Goal: Information Seeking & Learning: Learn about a topic

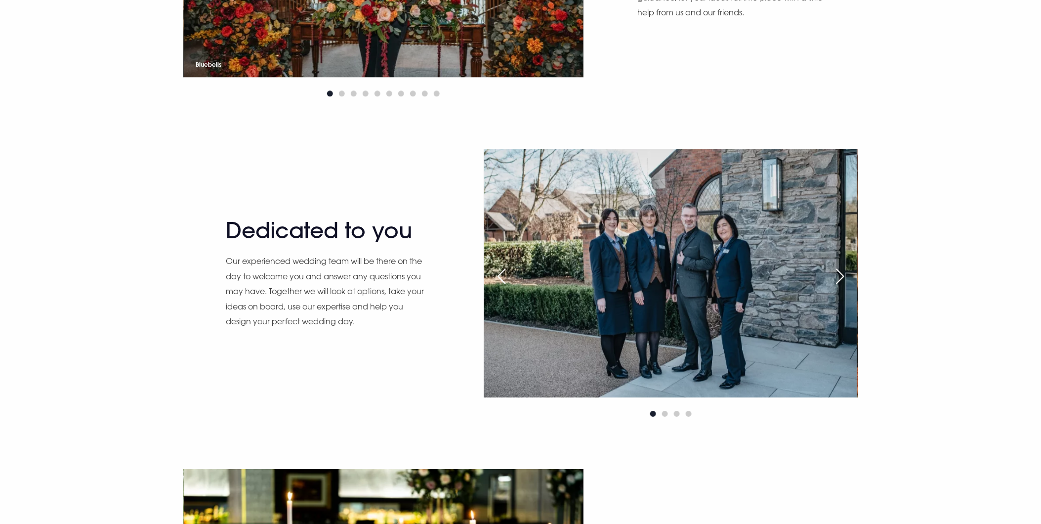
scroll to position [878, 0]
click at [850, 270] on div "Next slide" at bounding box center [840, 277] width 25 height 22
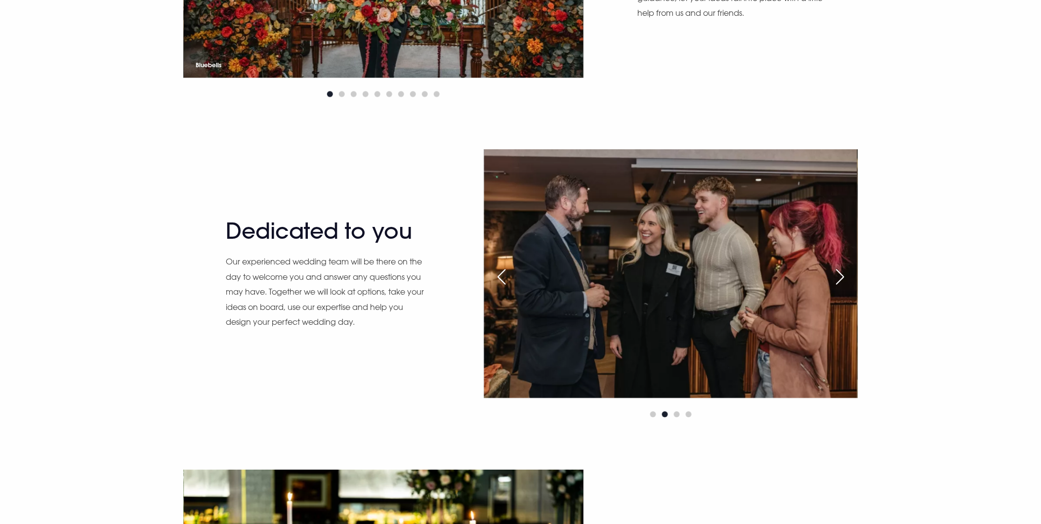
click at [846, 266] on div "Next slide" at bounding box center [840, 277] width 25 height 22
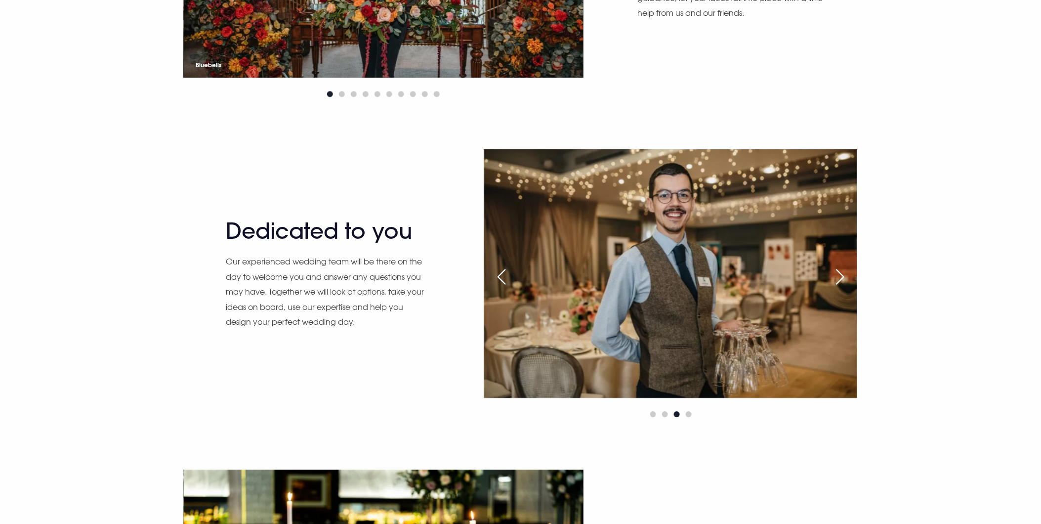
click at [841, 271] on div "Next slide" at bounding box center [840, 277] width 25 height 22
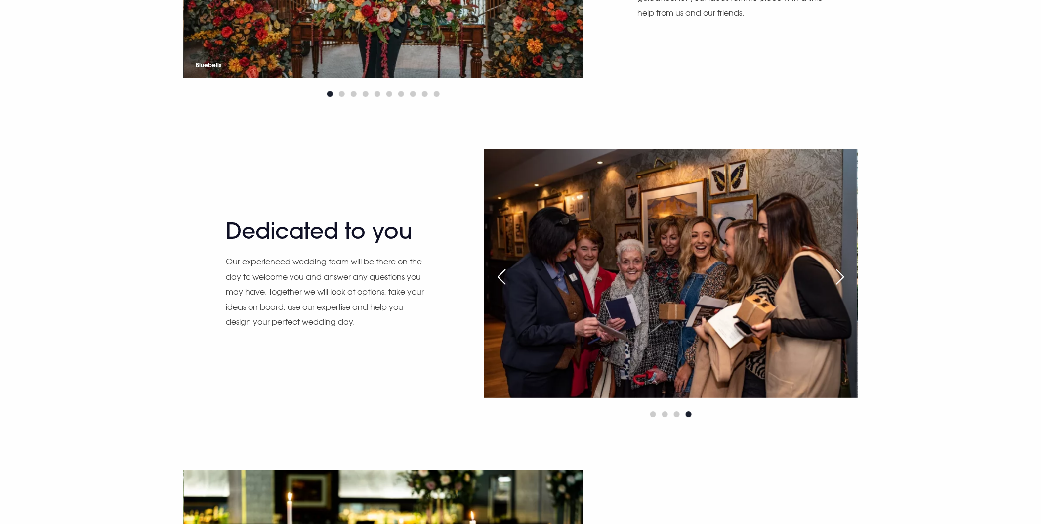
click at [505, 268] on div "Previous slide" at bounding box center [501, 277] width 25 height 22
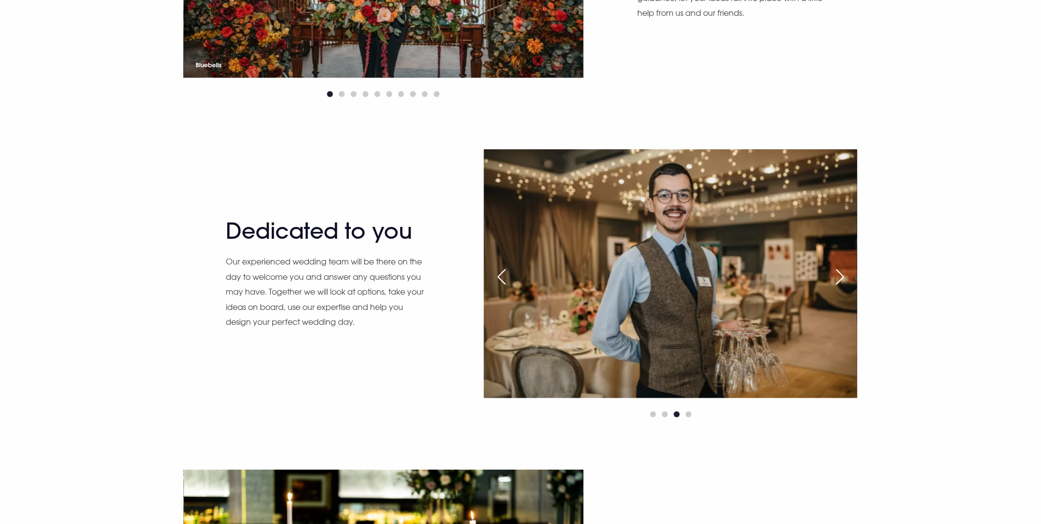
click at [505, 268] on div "Previous slide" at bounding box center [501, 277] width 25 height 22
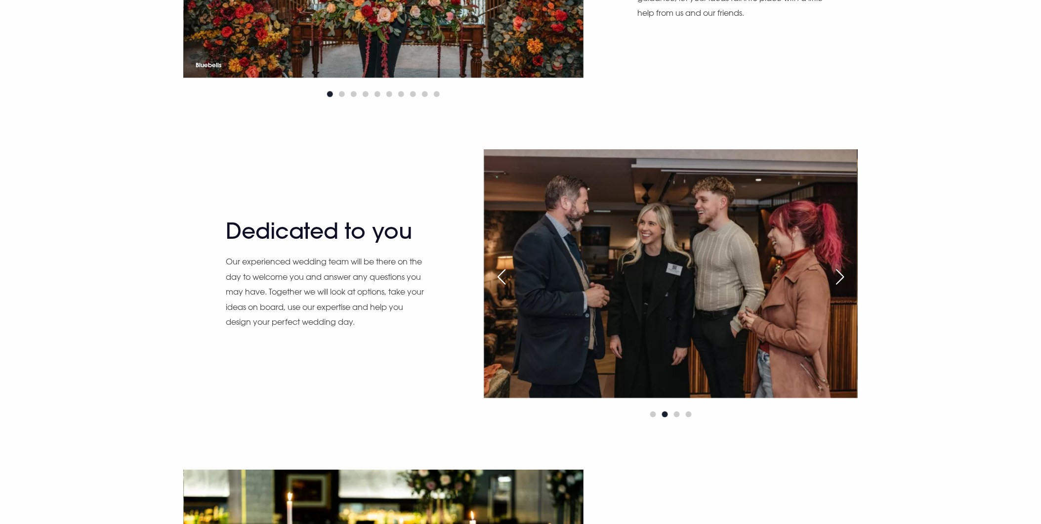
click at [505, 268] on div "Previous slide" at bounding box center [501, 277] width 25 height 22
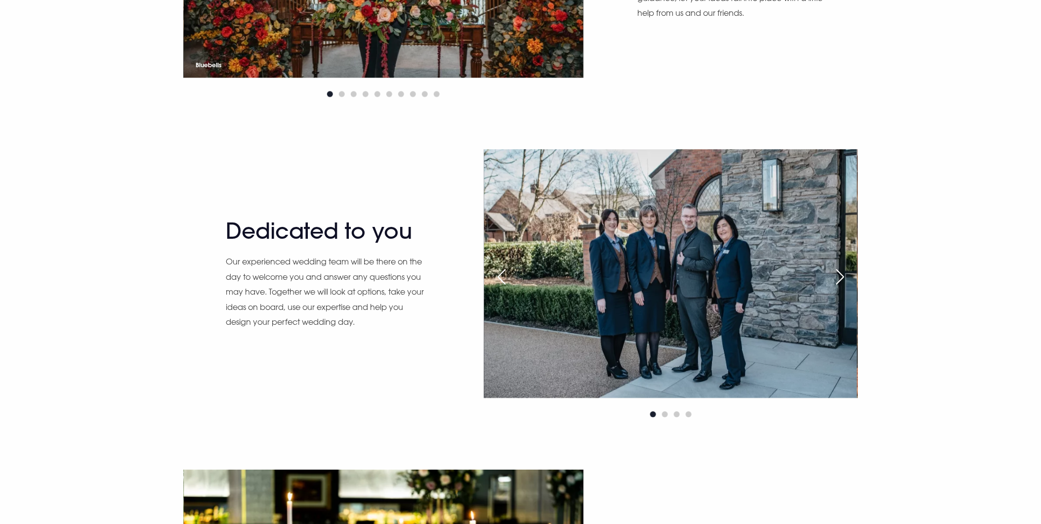
click at [832, 271] on div "Next slide" at bounding box center [840, 277] width 25 height 22
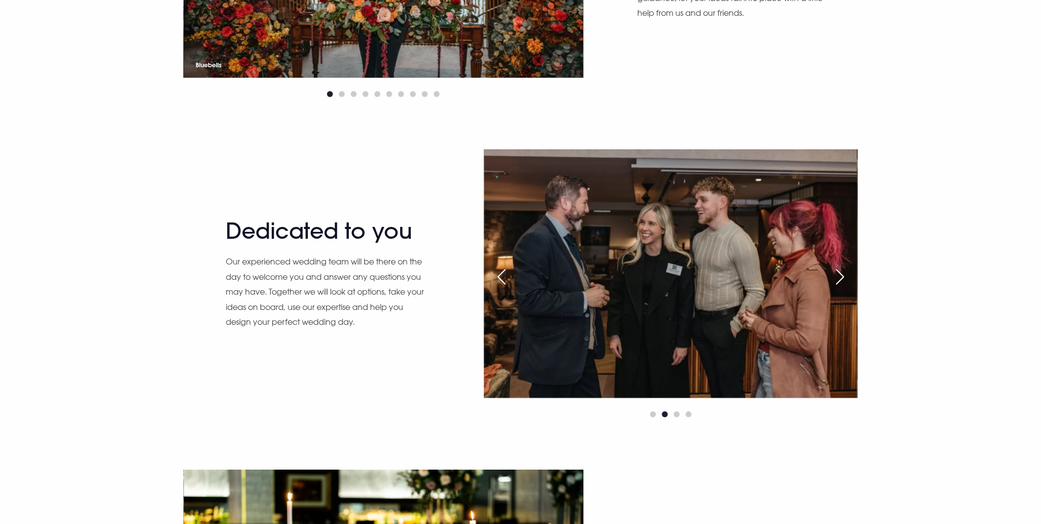
click at [840, 270] on div "Next slide" at bounding box center [840, 277] width 25 height 22
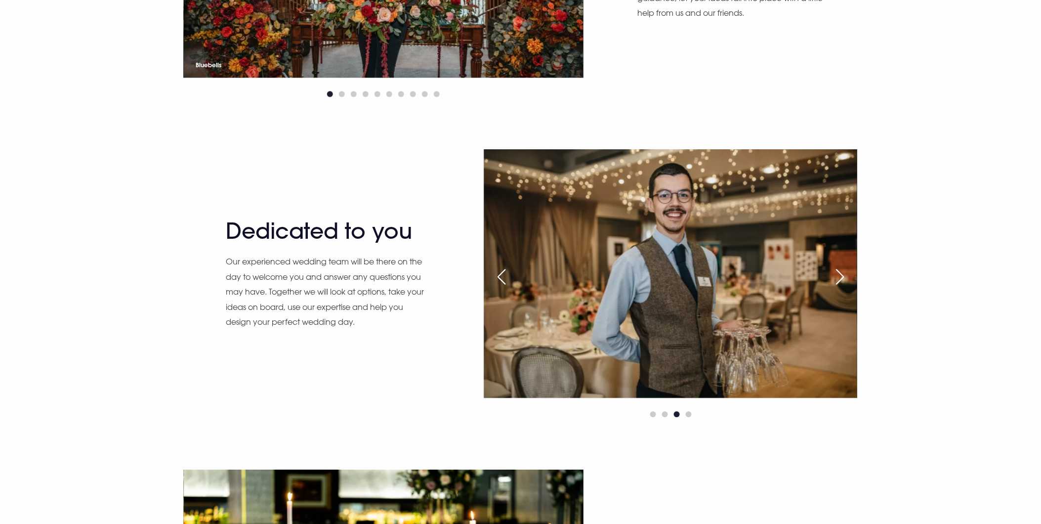
click at [840, 270] on div "Next slide" at bounding box center [840, 277] width 25 height 22
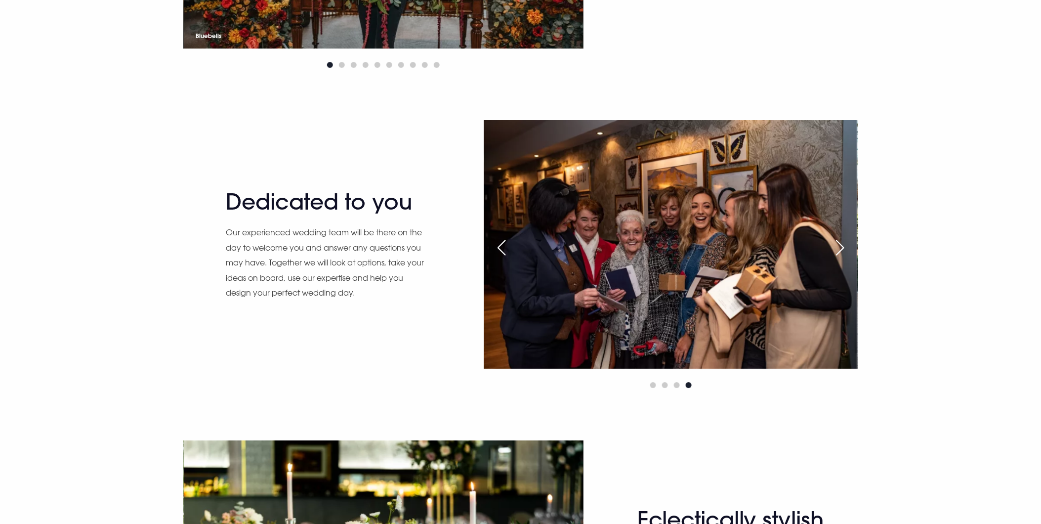
scroll to position [933, 0]
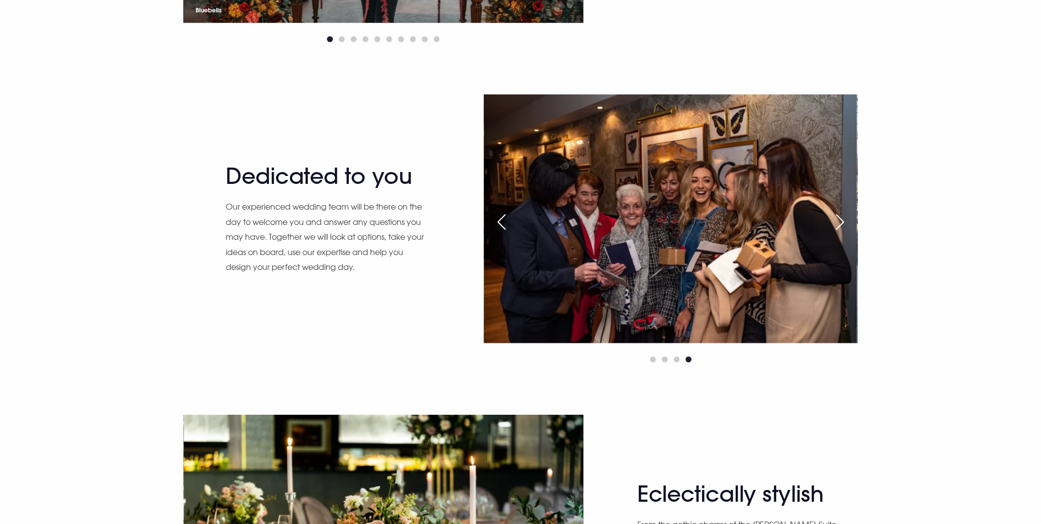
click at [501, 222] on div "Previous slide" at bounding box center [501, 222] width 25 height 22
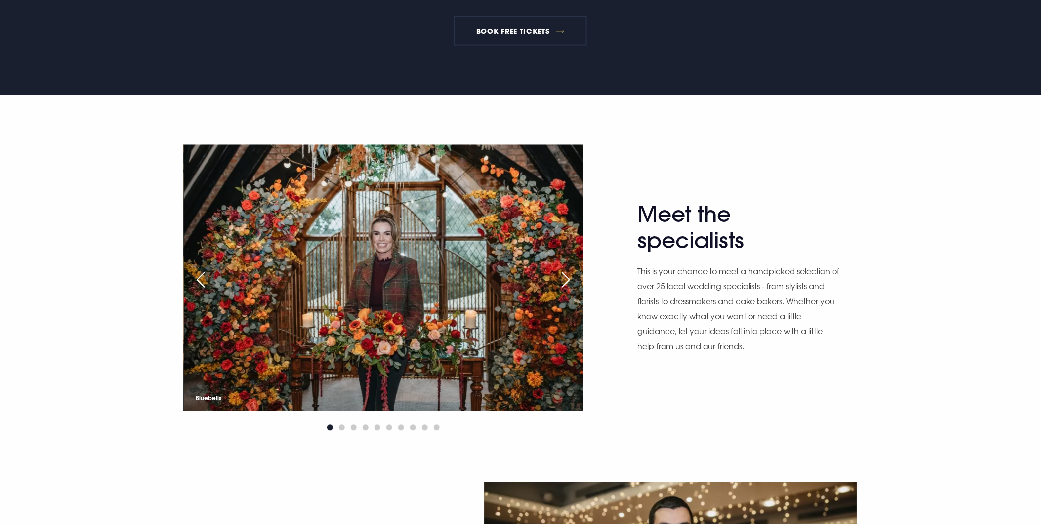
scroll to position [713, 0]
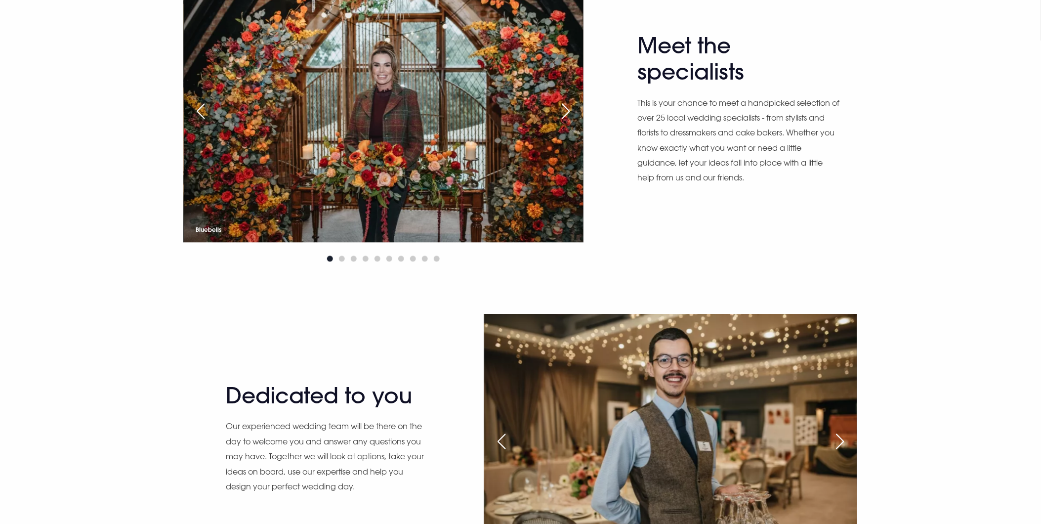
click at [500, 440] on div "Previous slide" at bounding box center [501, 441] width 25 height 22
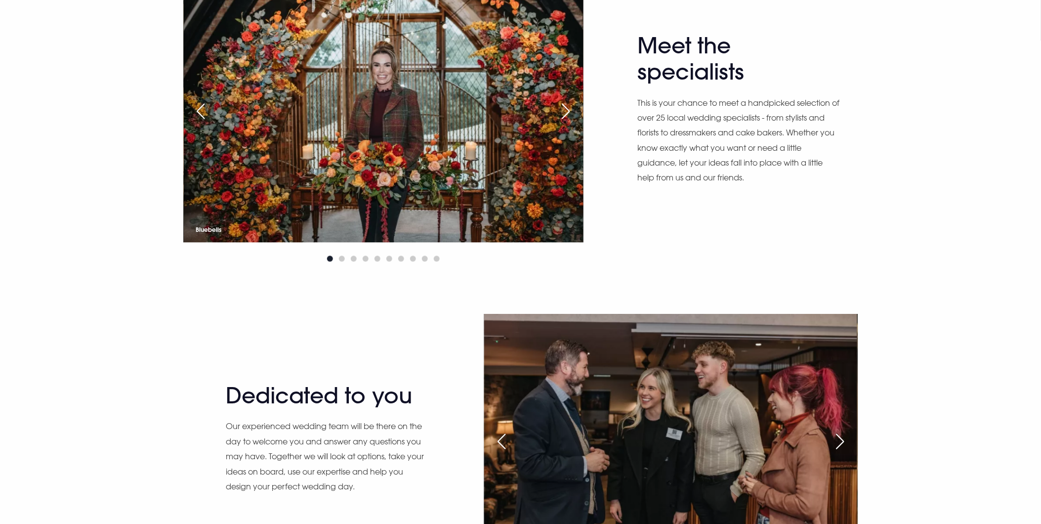
click at [500, 438] on div "Previous slide" at bounding box center [501, 441] width 25 height 22
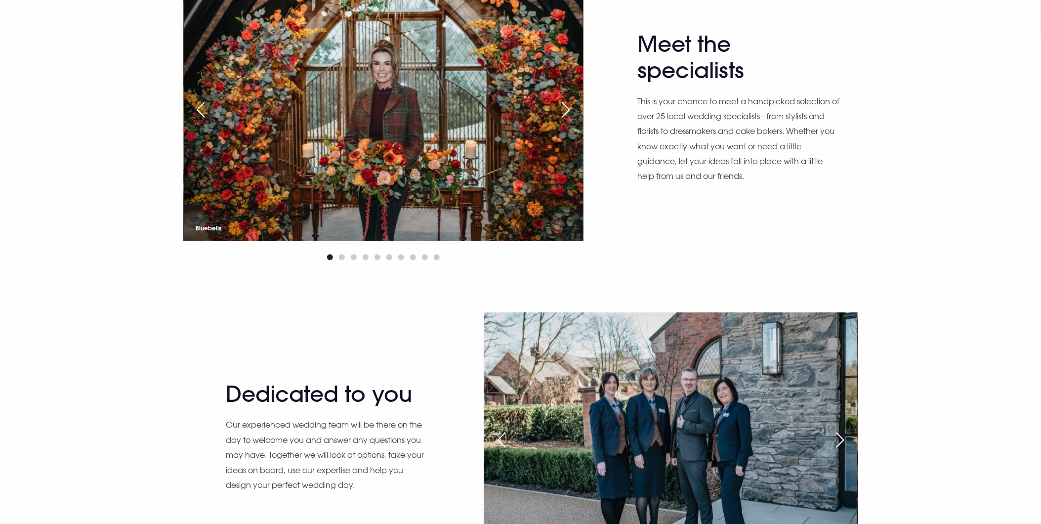
scroll to position [878, 0]
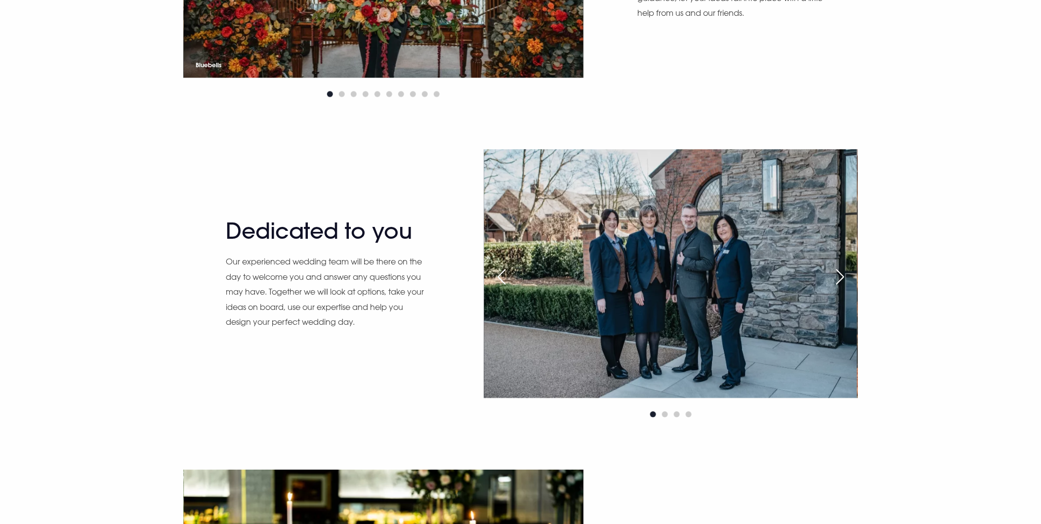
click at [829, 262] on img at bounding box center [670, 273] width 373 height 249
click at [868, 292] on div "Dedicated to you Our experienced wedding team will be there on the day to welco…" at bounding box center [520, 309] width 1041 height 320
click at [814, 267] on img at bounding box center [670, 273] width 373 height 249
click at [829, 273] on img at bounding box center [670, 273] width 373 height 249
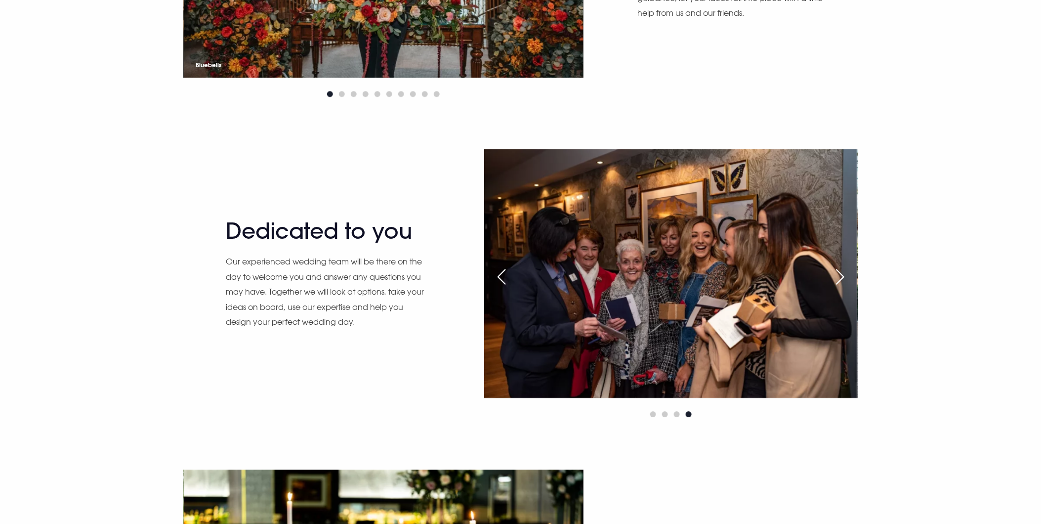
click at [831, 274] on div "Next slide" at bounding box center [840, 277] width 25 height 22
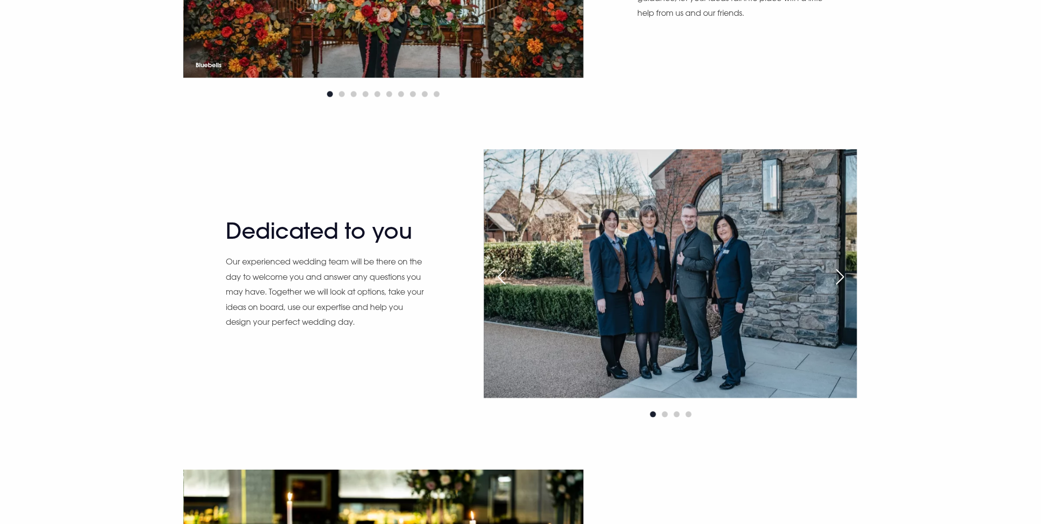
click at [834, 274] on div "Next slide" at bounding box center [840, 277] width 25 height 22
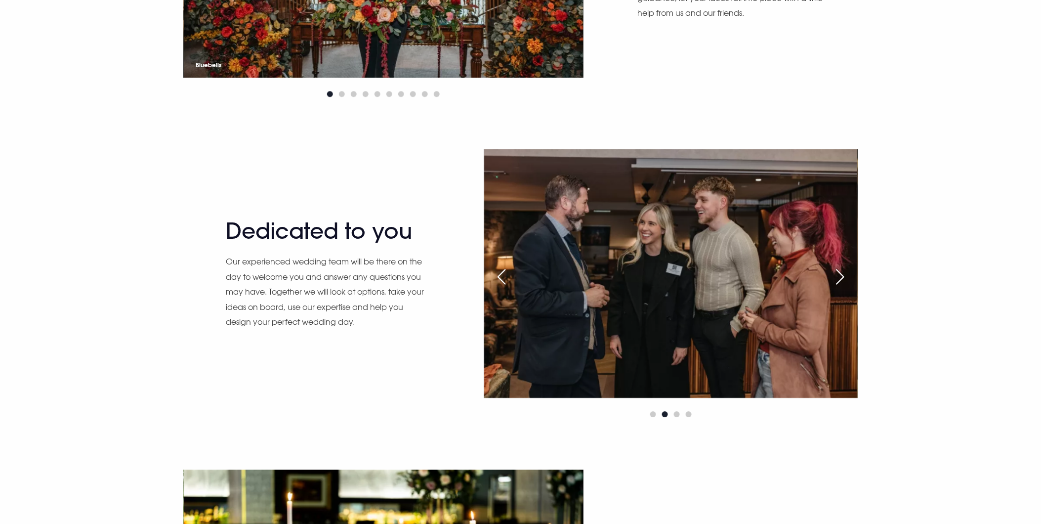
click at [834, 274] on div "Next slide" at bounding box center [840, 277] width 25 height 22
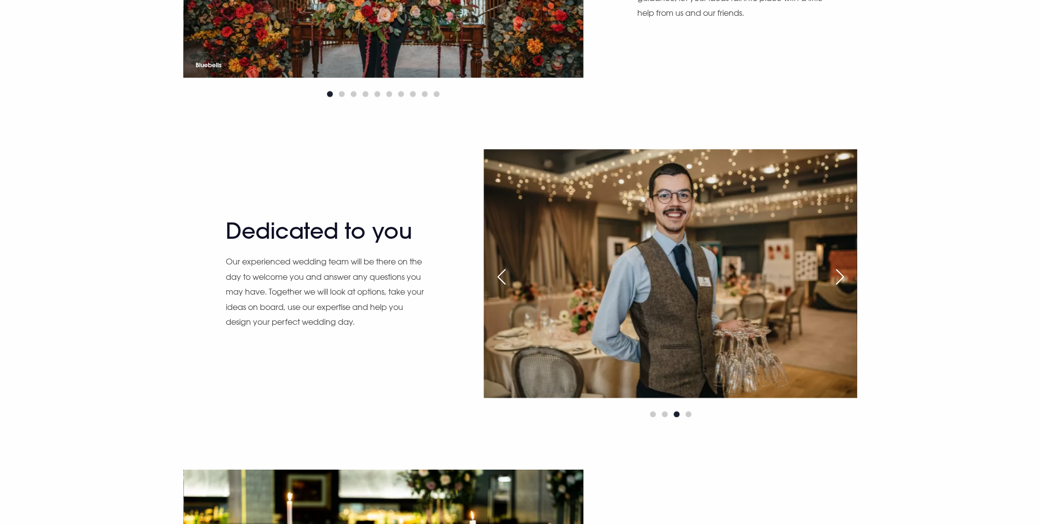
click at [834, 274] on div "Next slide" at bounding box center [840, 277] width 25 height 22
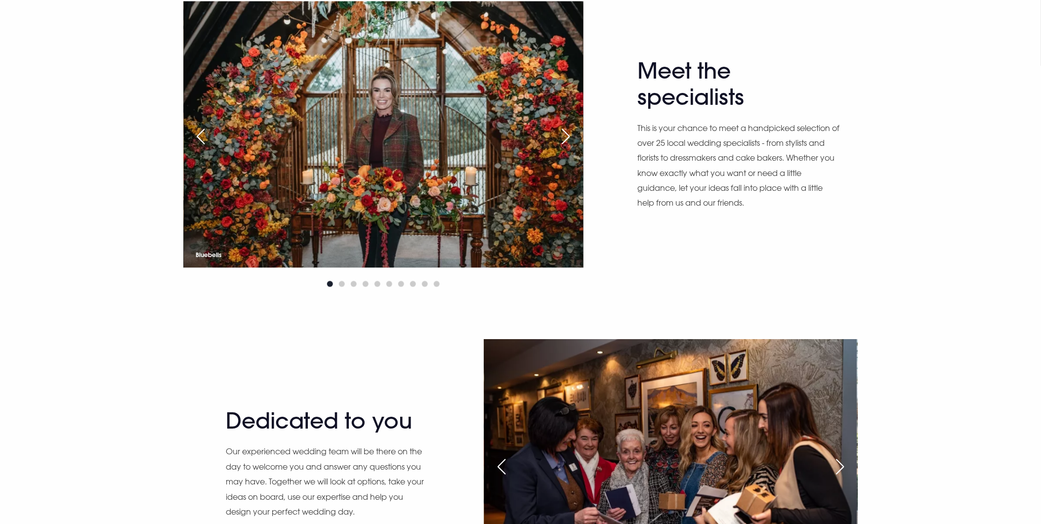
scroll to position [604, 0]
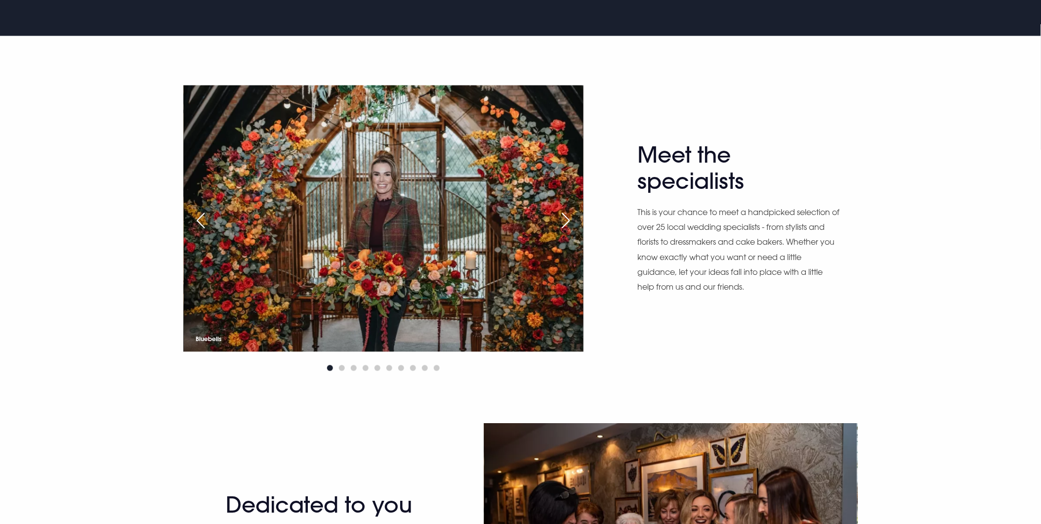
drag, startPoint x: 590, startPoint y: 208, endPoint x: 583, endPoint y: 213, distance: 8.2
click at [589, 208] on div "Meet the specialists This is your chance to meet a handpicked selection of over…" at bounding box center [521, 229] width 688 height 289
click at [583, 213] on img at bounding box center [783, 218] width 400 height 266
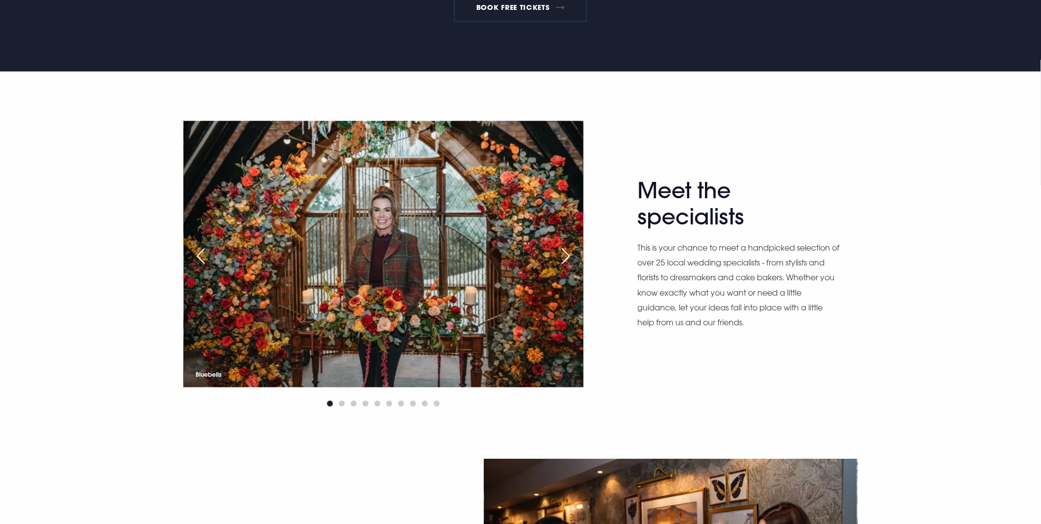
scroll to position [549, 0]
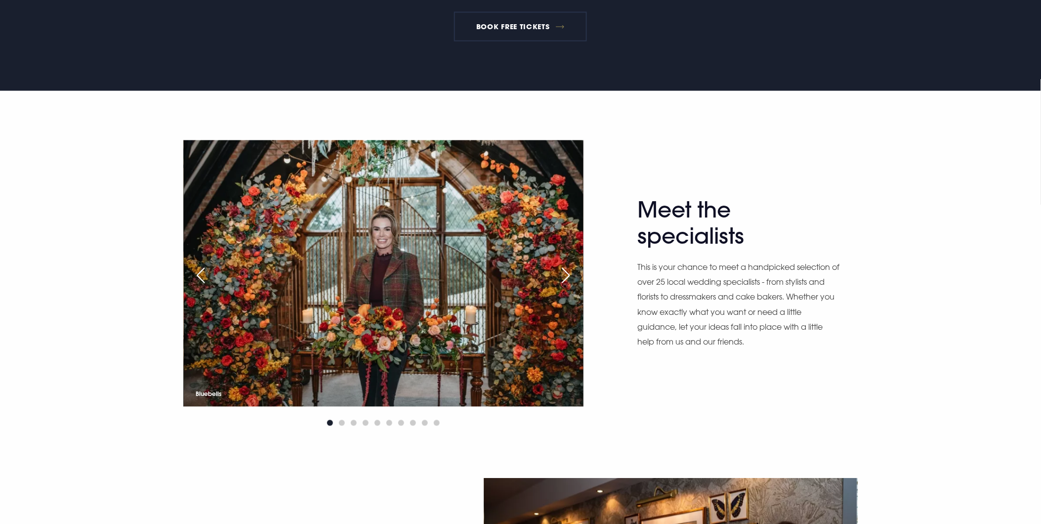
click at [579, 216] on img at bounding box center [384, 273] width 400 height 266
click at [566, 274] on div "Next slide" at bounding box center [566, 276] width 25 height 22
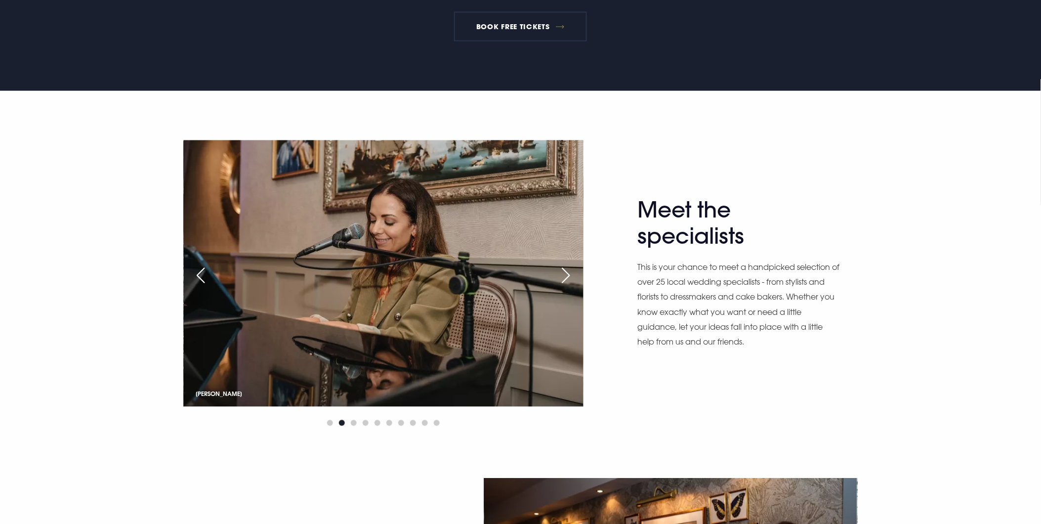
click at [566, 274] on div "Next slide" at bounding box center [566, 276] width 25 height 22
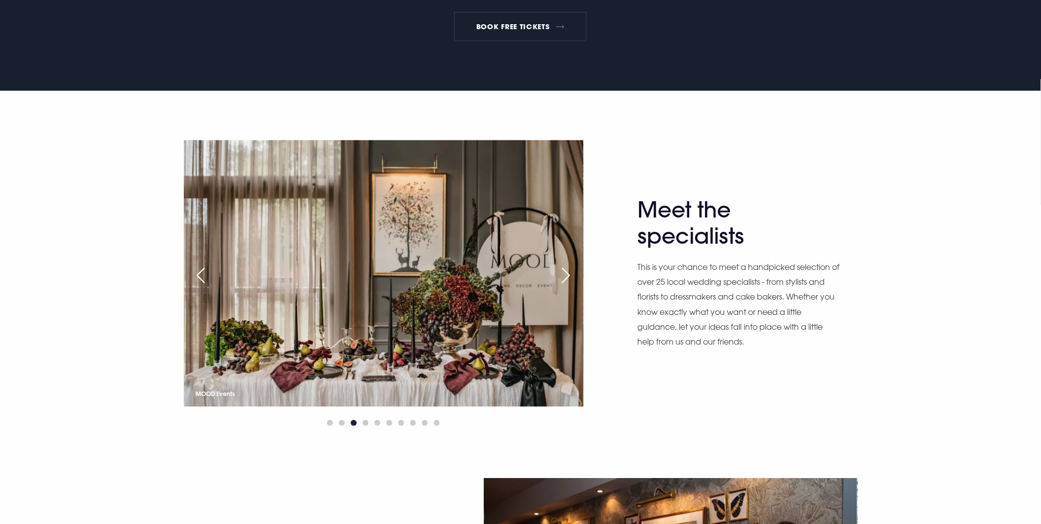
click at [566, 274] on div "Next slide" at bounding box center [566, 276] width 25 height 22
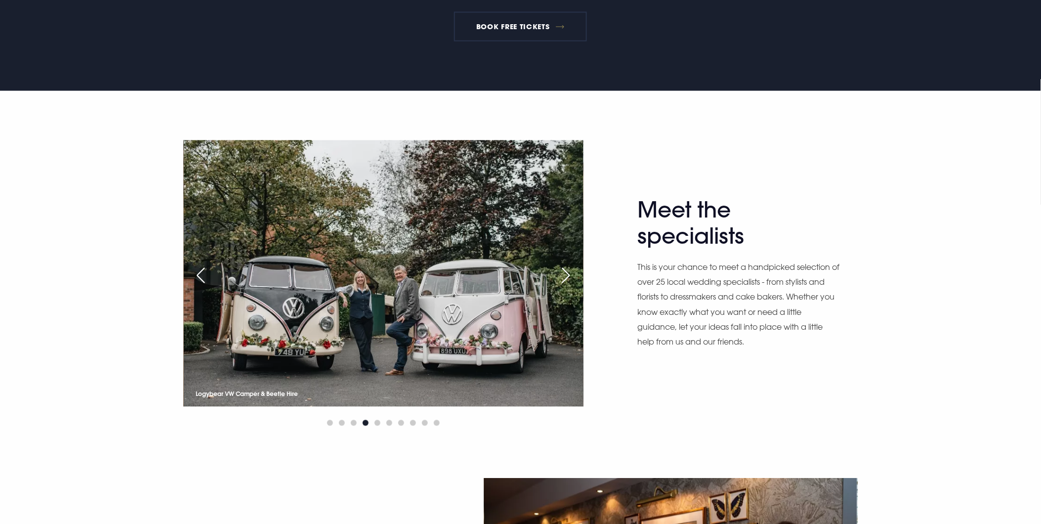
click at [566, 274] on div "Next slide" at bounding box center [566, 276] width 25 height 22
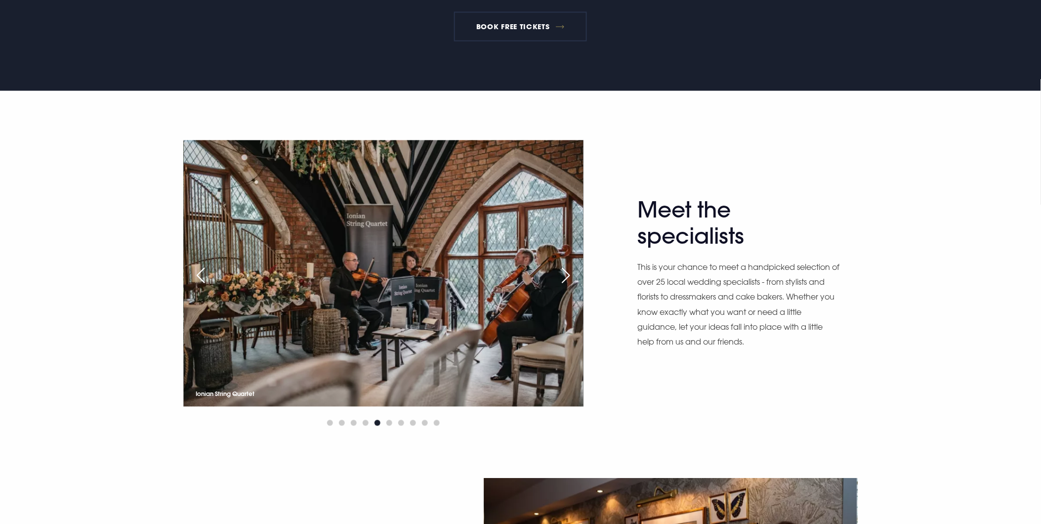
click at [577, 268] on div "Next slide" at bounding box center [566, 276] width 25 height 22
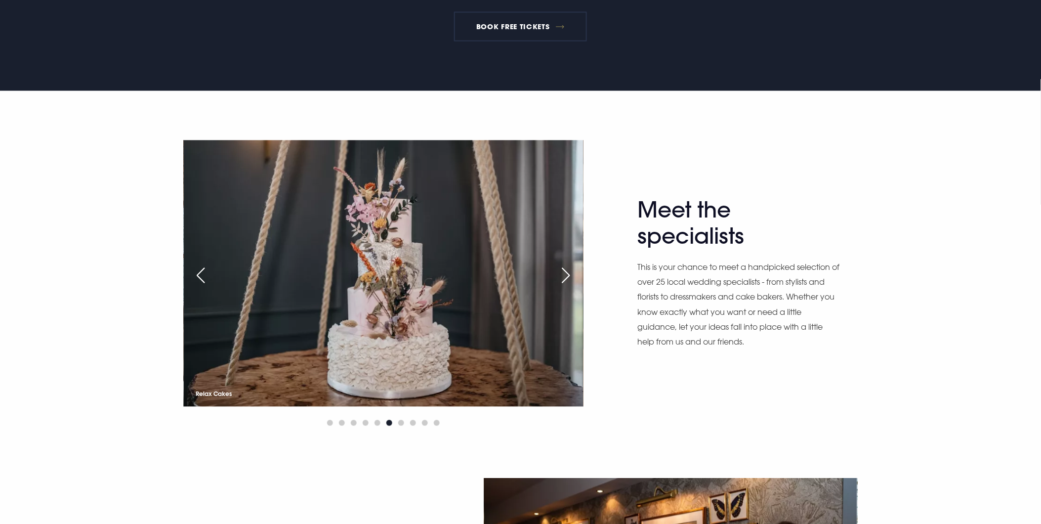
click at [573, 272] on div "Next slide" at bounding box center [566, 276] width 25 height 22
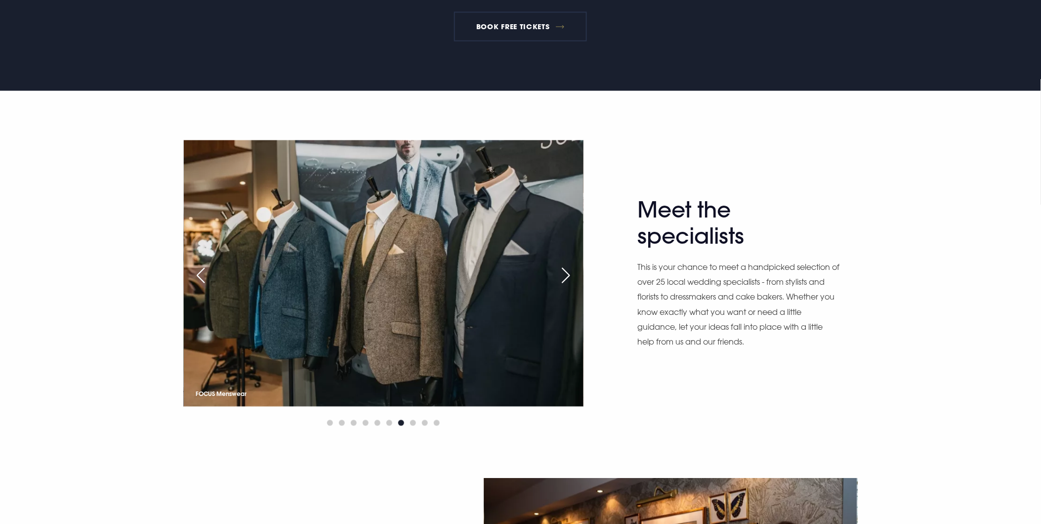
click at [573, 272] on div "Next slide" at bounding box center [566, 276] width 25 height 22
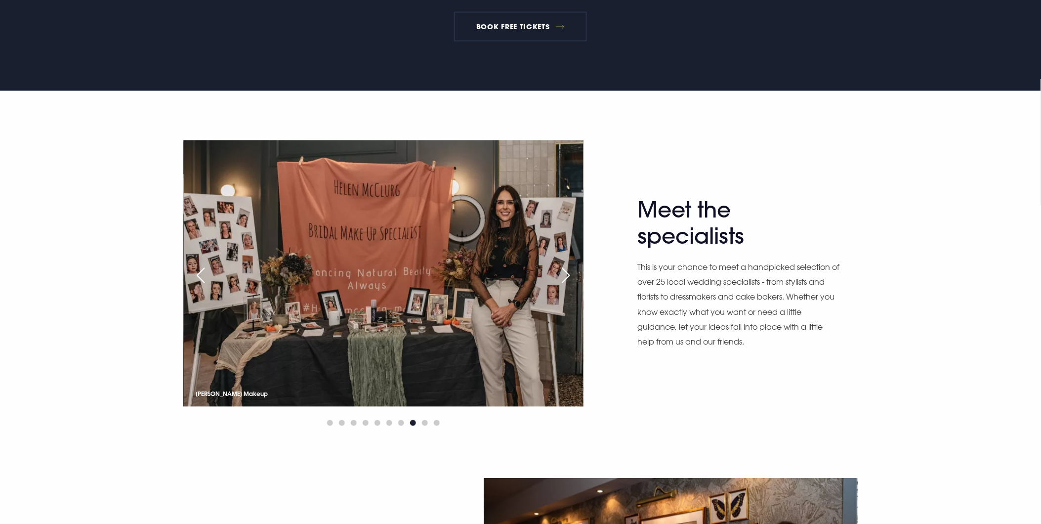
click at [573, 272] on div "Next slide" at bounding box center [566, 276] width 25 height 22
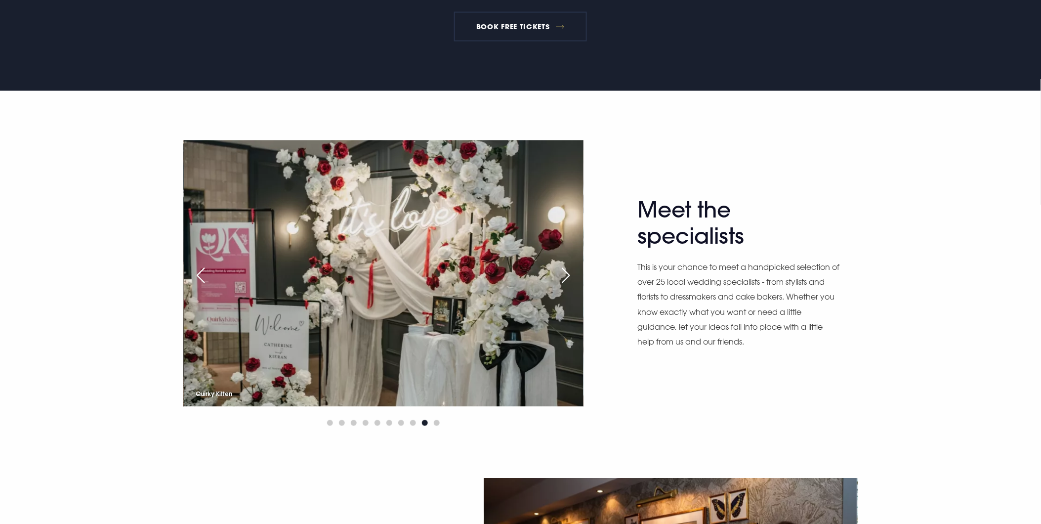
click at [573, 272] on div "Next slide" at bounding box center [566, 276] width 25 height 22
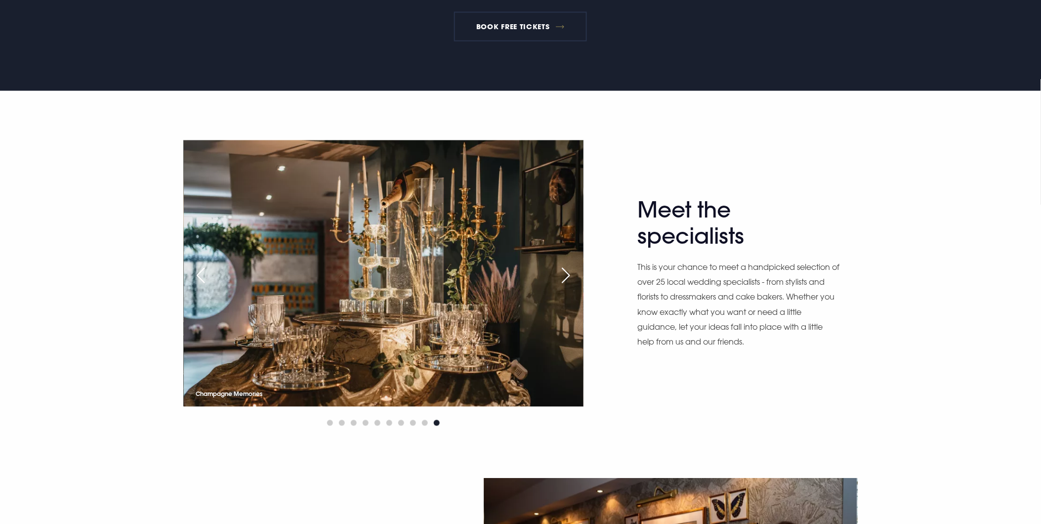
click at [573, 272] on div "Next slide" at bounding box center [566, 276] width 25 height 22
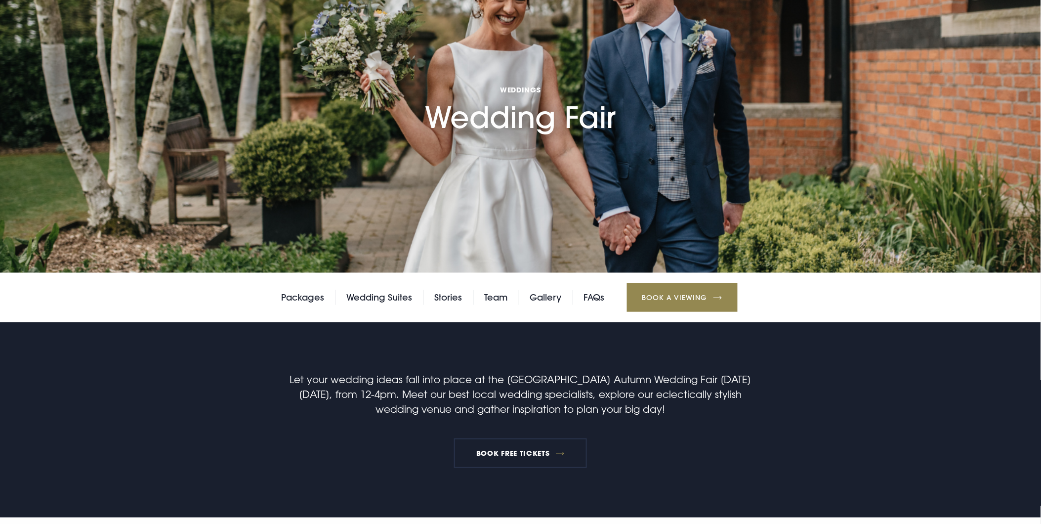
scroll to position [0, 0]
